Goal: Information Seeking & Learning: Learn about a topic

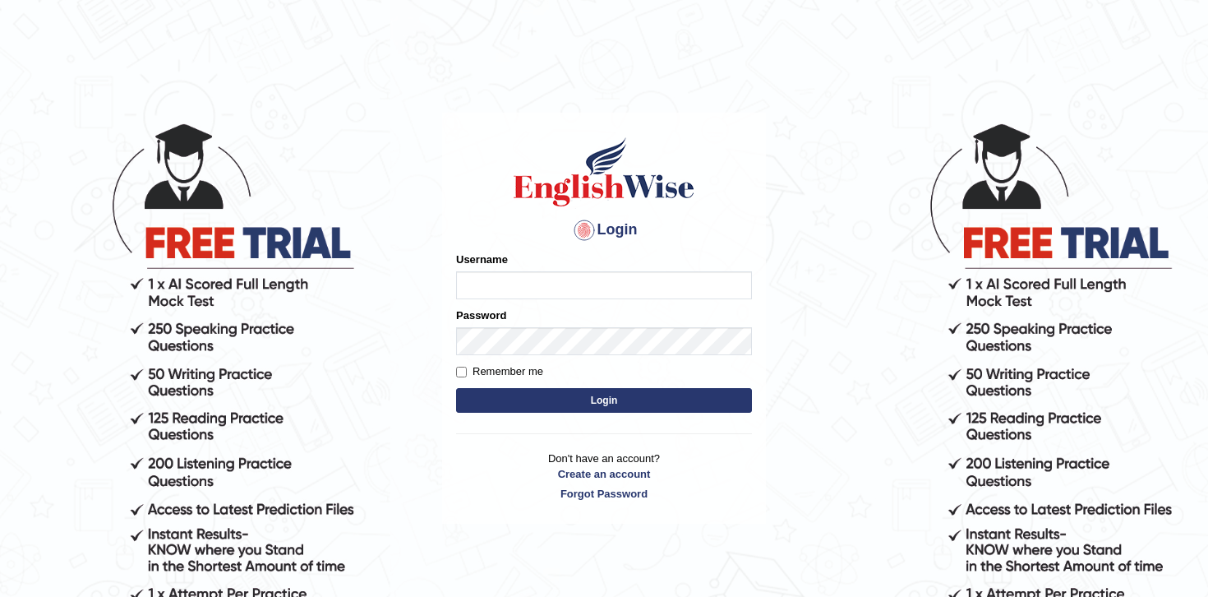
type input "krishnaadhikari11"
click at [511, 394] on button "Login" at bounding box center [604, 400] width 296 height 25
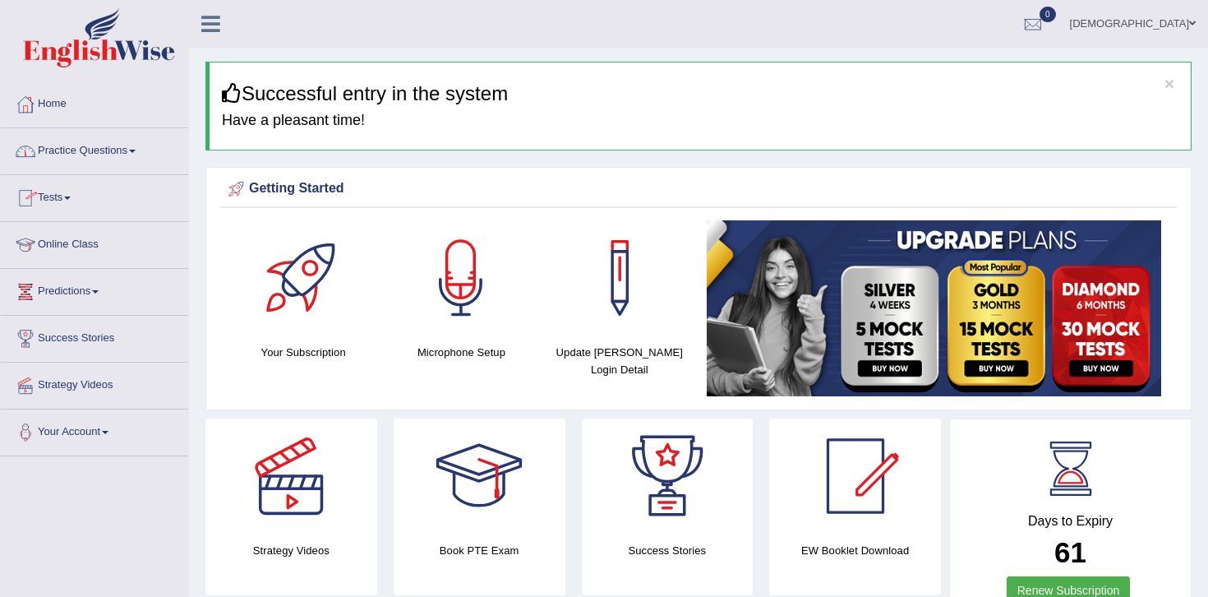
click at [90, 149] on link "Practice Questions" at bounding box center [94, 148] width 187 height 41
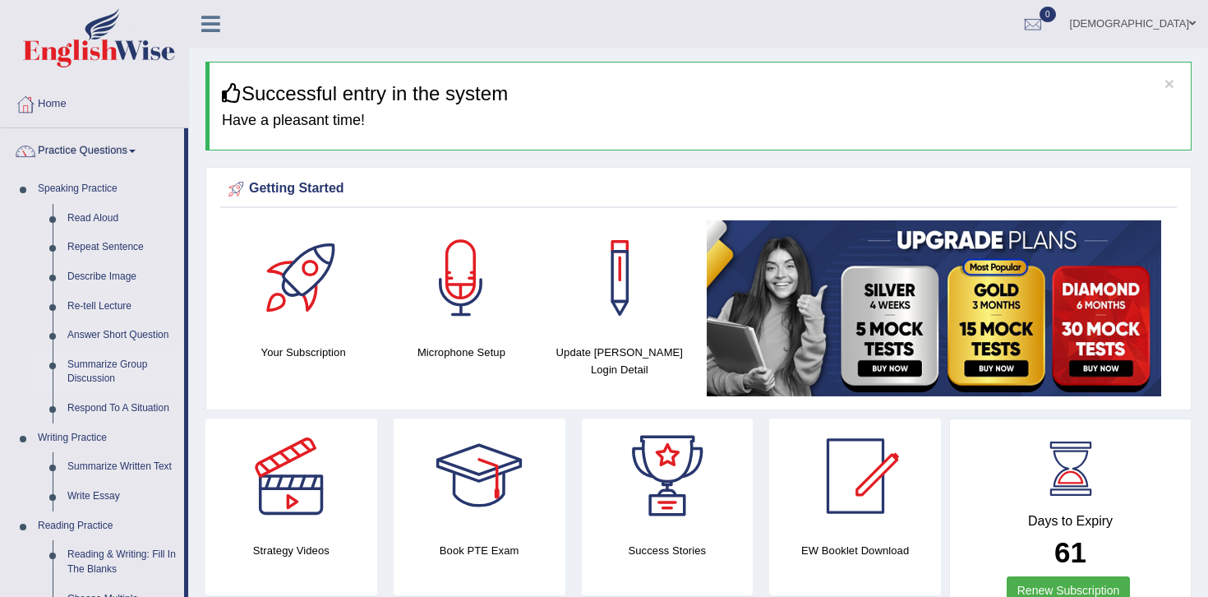
click at [106, 365] on link "Summarize Group Discussion" at bounding box center [122, 372] width 124 height 44
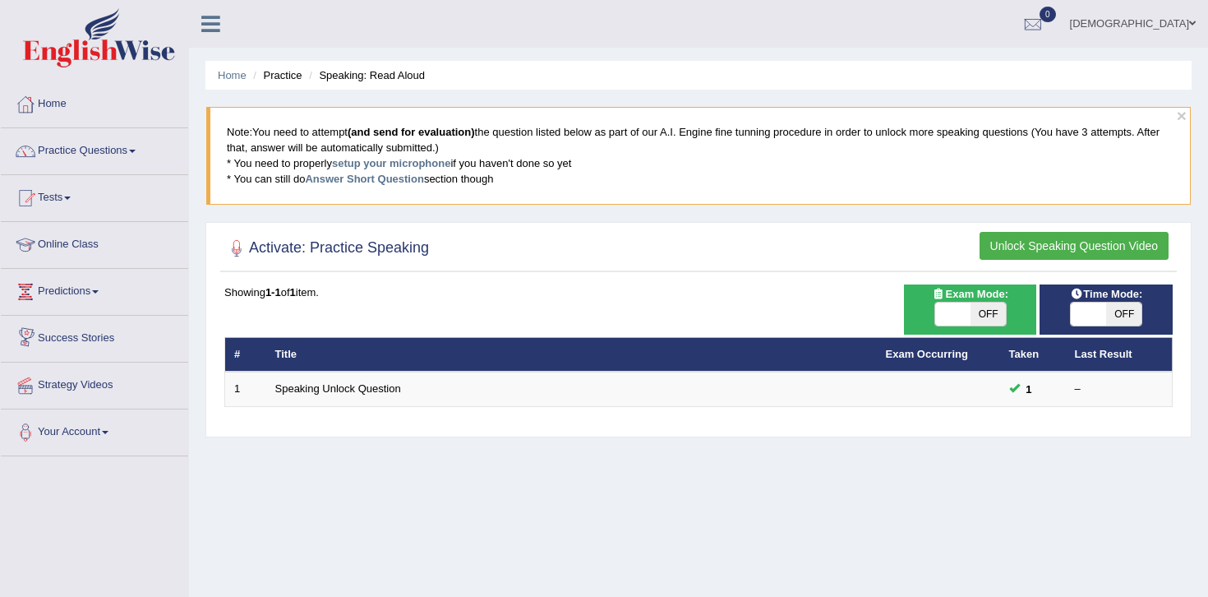
click at [1029, 242] on button "Unlock Speaking Question Video" at bounding box center [1074, 246] width 189 height 28
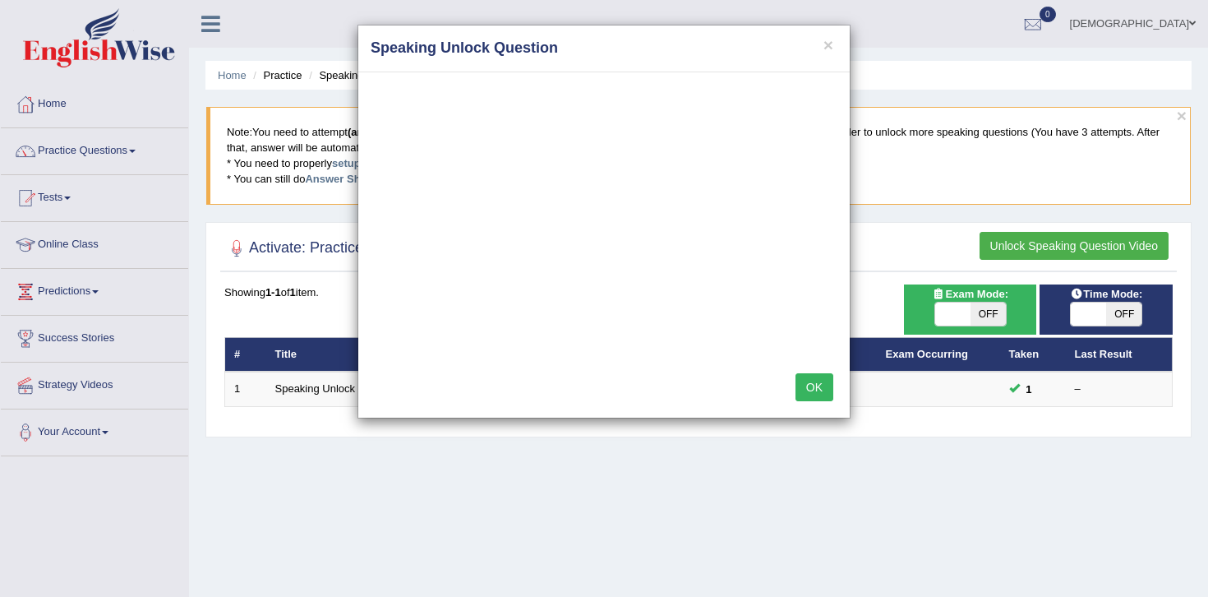
click at [816, 385] on button "OK" at bounding box center [815, 387] width 38 height 28
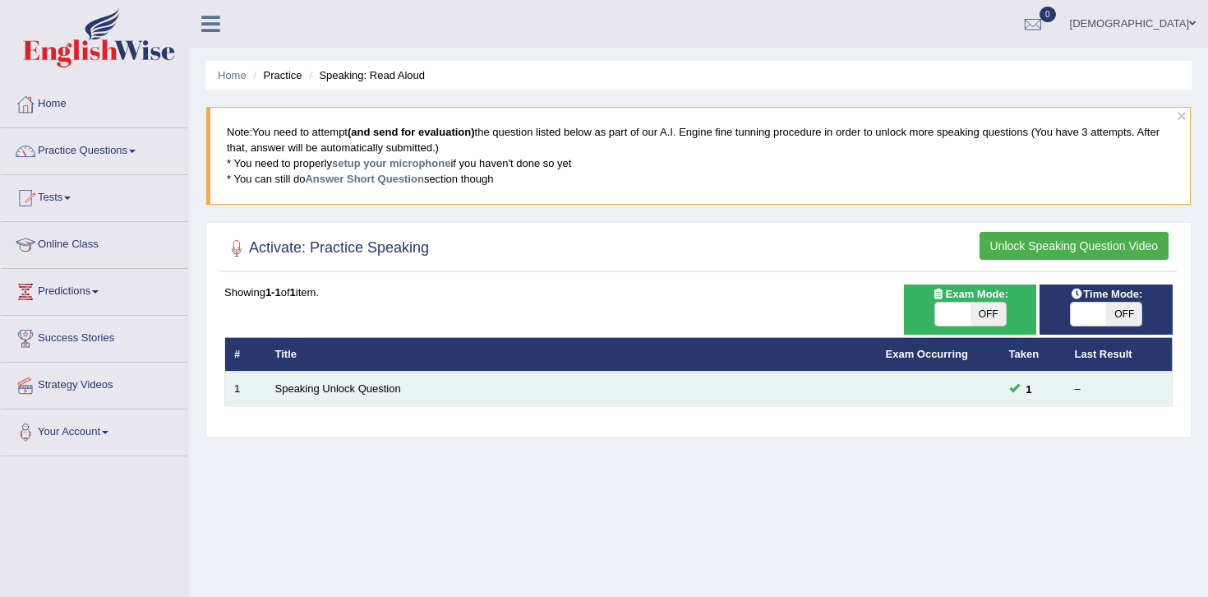
click at [814, 386] on td "Speaking Unlock Question" at bounding box center [571, 388] width 611 height 35
click at [406, 385] on td "Speaking Unlock Question" at bounding box center [571, 388] width 611 height 35
click at [376, 390] on link "Speaking Unlock Question" at bounding box center [338, 388] width 126 height 12
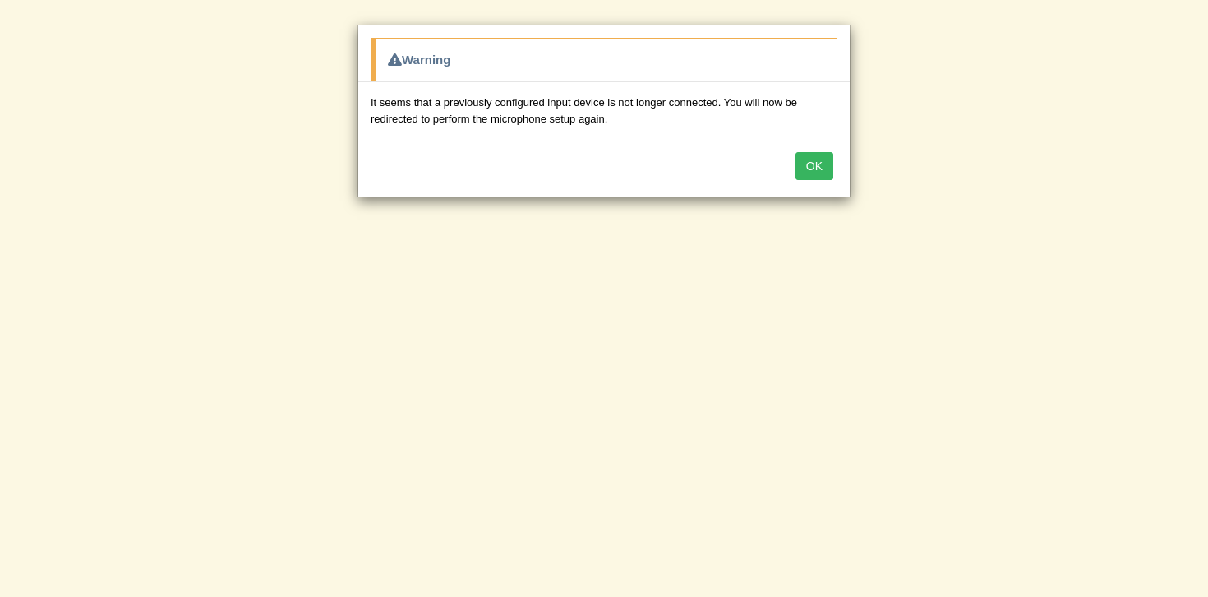
click at [810, 161] on button "OK" at bounding box center [815, 166] width 38 height 28
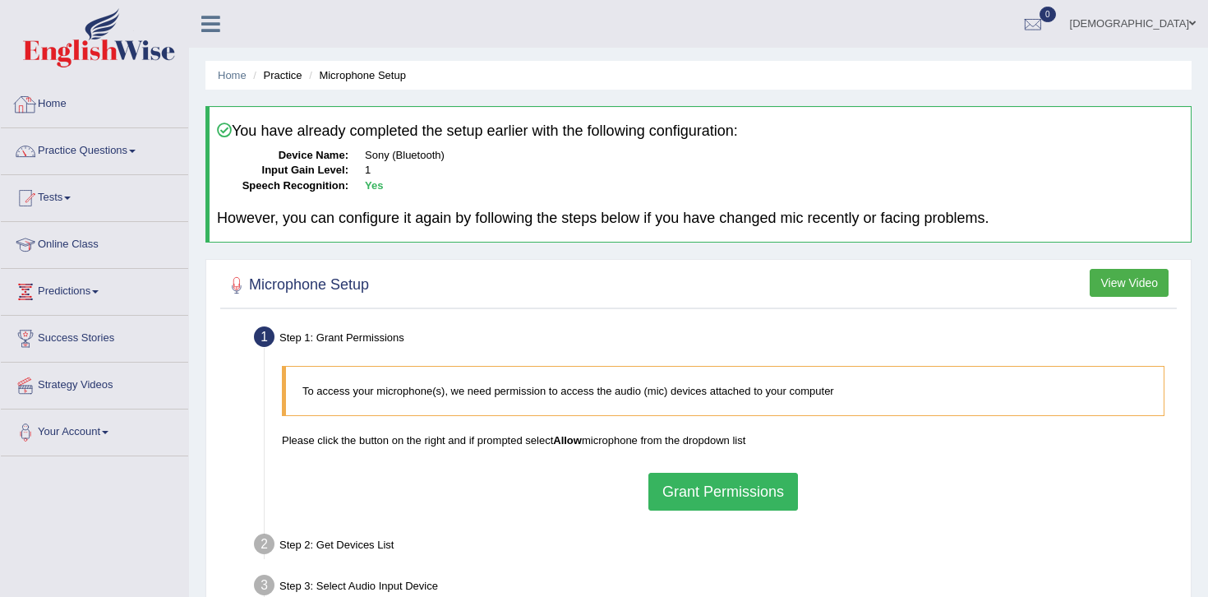
click at [54, 105] on link "Home" at bounding box center [94, 101] width 187 height 41
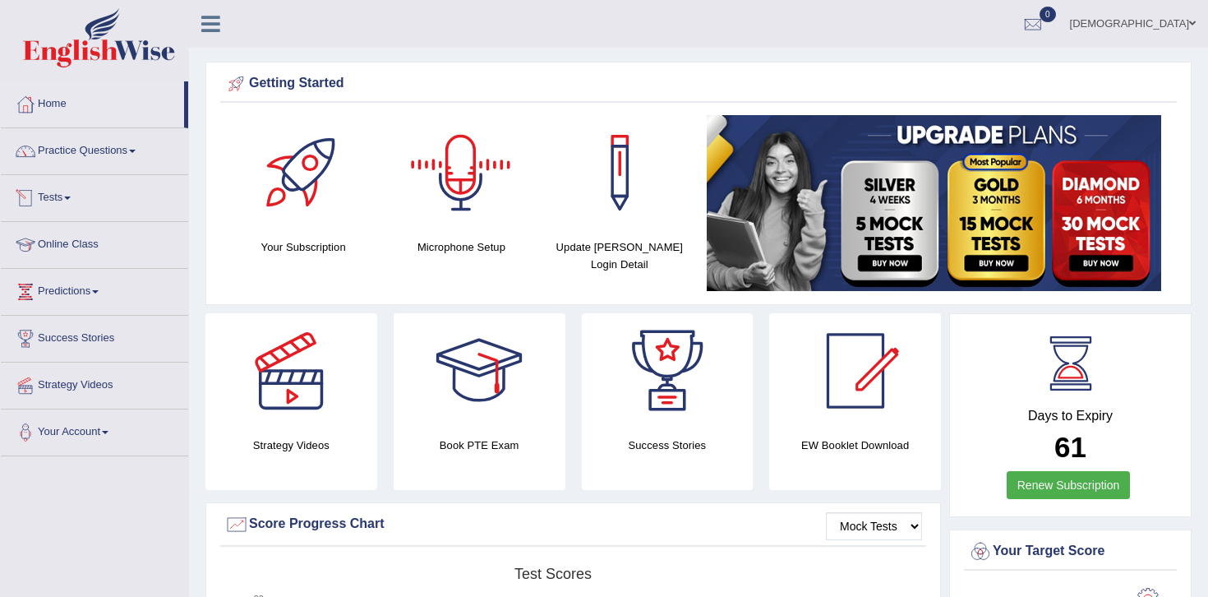
click at [136, 157] on link "Practice Questions" at bounding box center [94, 148] width 187 height 41
